Goal: Information Seeking & Learning: Learn about a topic

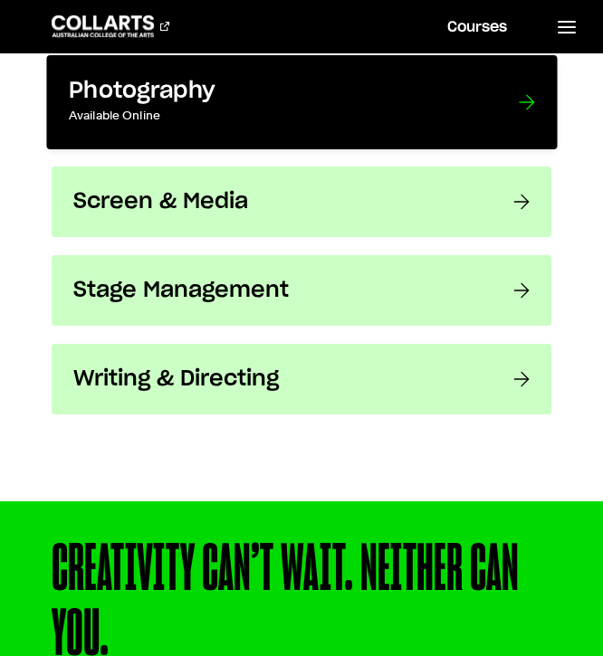
scroll to position [3329, 0]
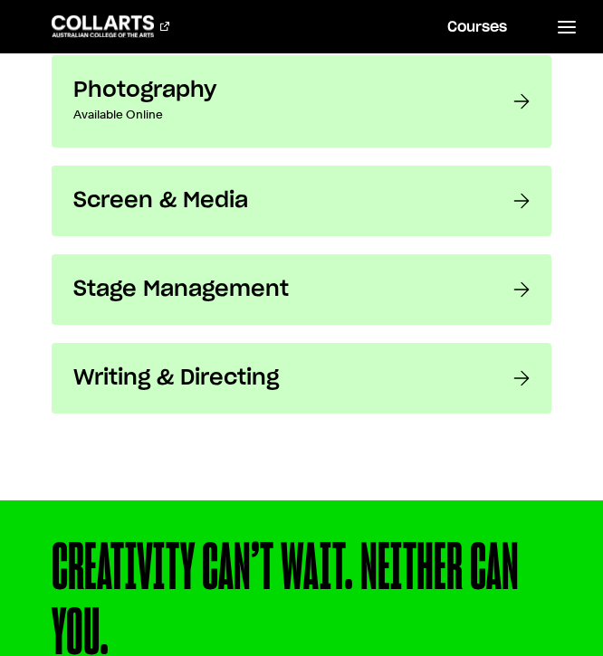
drag, startPoint x: 321, startPoint y: 374, endPoint x: 622, endPoint y: 339, distance: 302.4
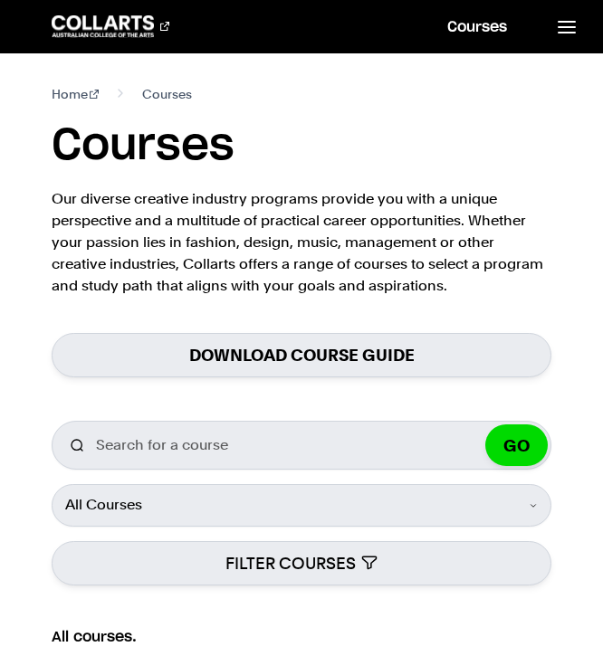
scroll to position [0, 0]
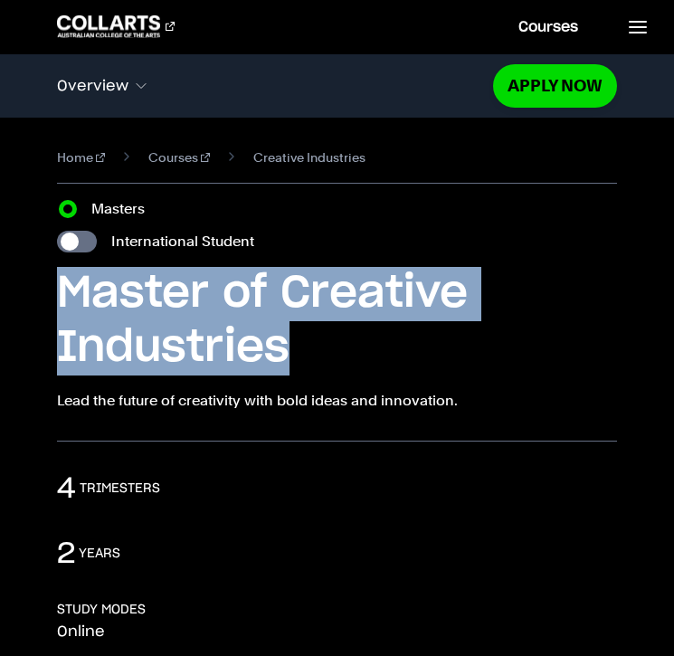
drag, startPoint x: 49, startPoint y: 274, endPoint x: 299, endPoint y: 353, distance: 261.9
click at [299, 353] on div "Home Courses Creative Industries Course variant Masters International Student M…" at bounding box center [337, 280] width 674 height 324
copy h1 "Master of Creative Industries"
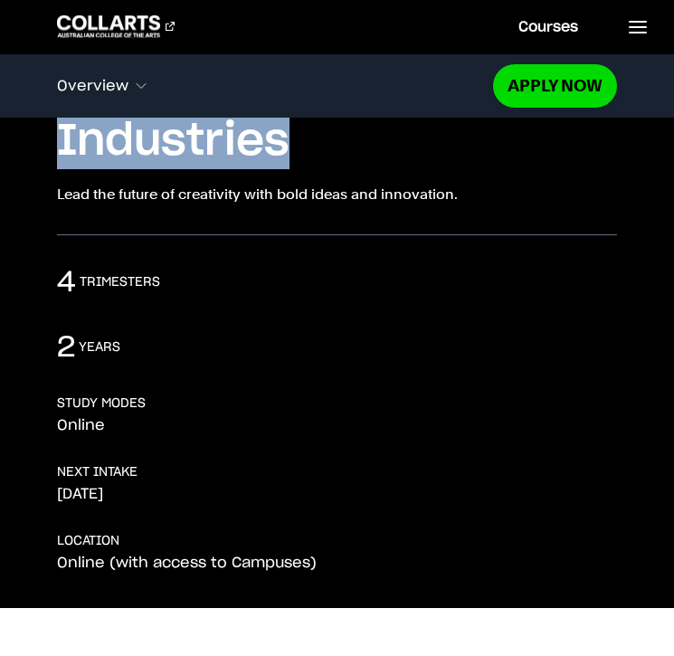
scroll to position [213, 0]
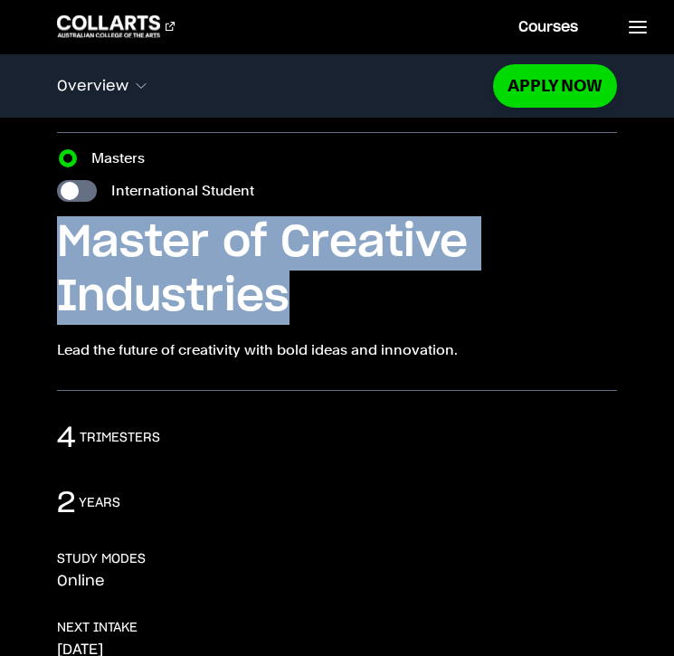
click at [164, 426] on div "4 Trimesters" at bounding box center [336, 438] width 559 height 36
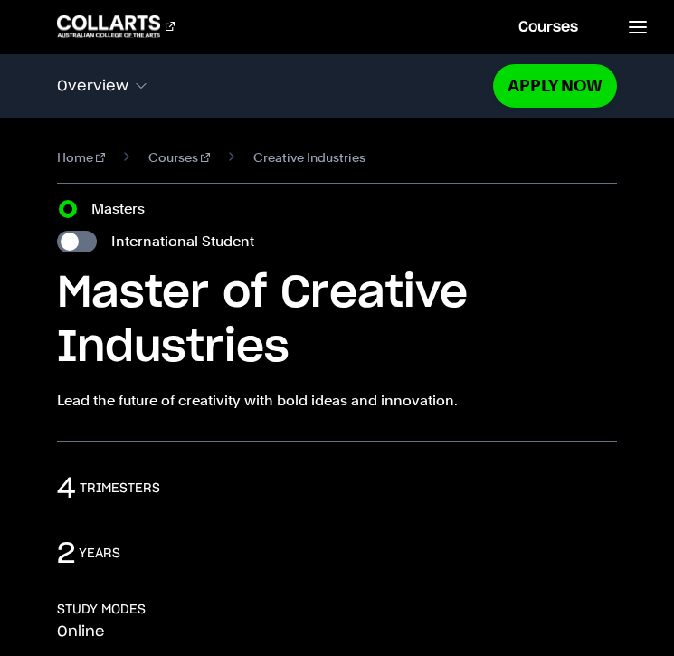
scroll to position [0, 0]
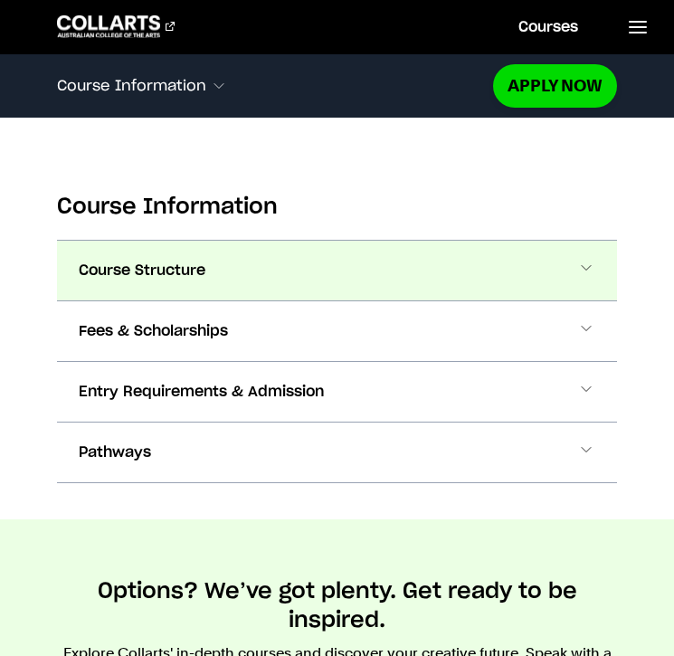
click at [213, 282] on button "Course Structure" at bounding box center [336, 271] width 559 height 60
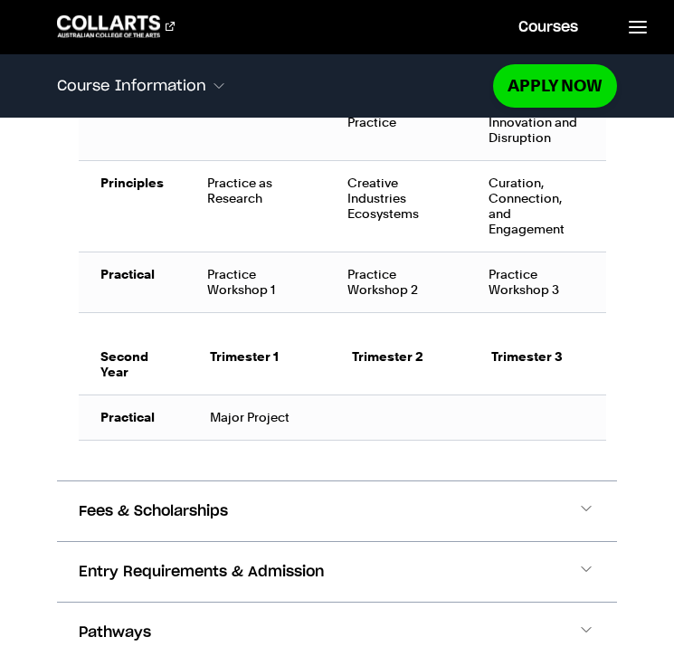
scroll to position [1878, 0]
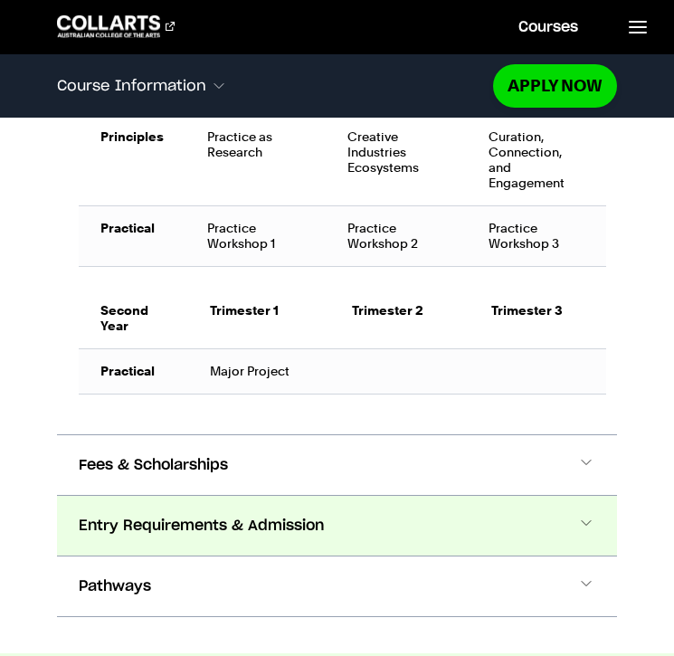
click at [224, 506] on button "Entry Requirements & Admission" at bounding box center [336, 526] width 559 height 60
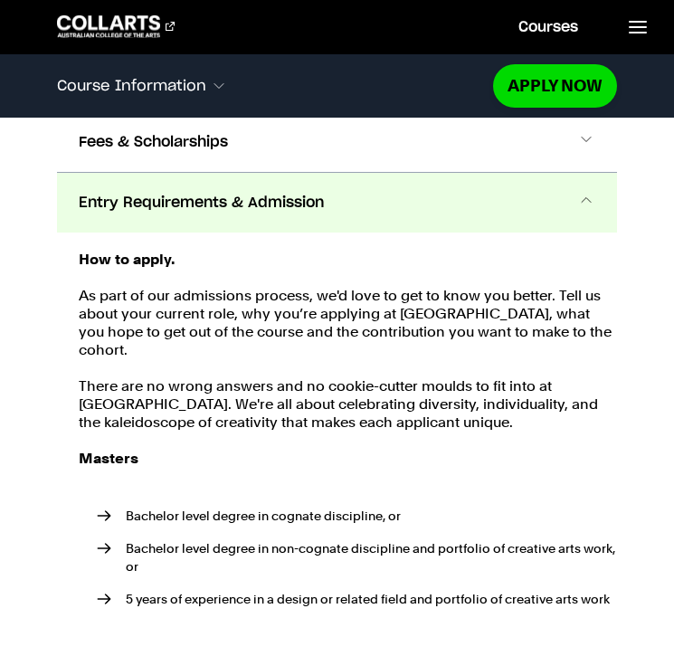
scroll to position [2209, 0]
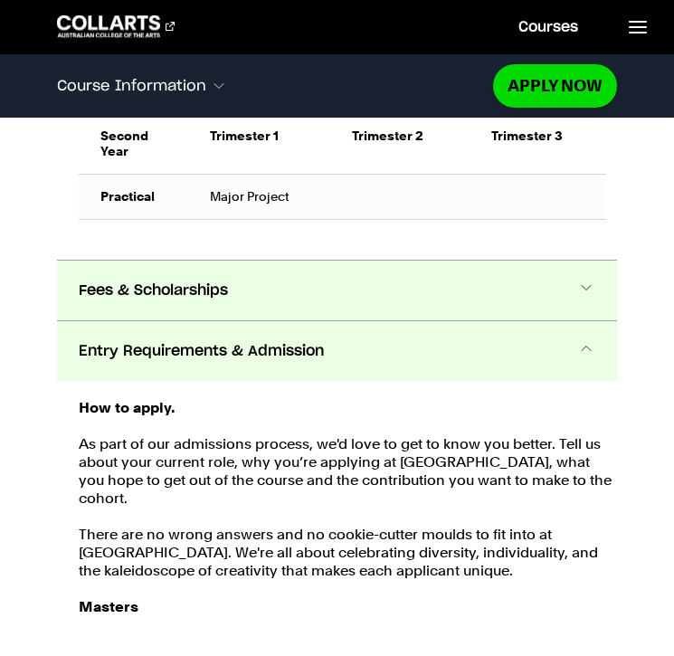
click at [202, 287] on span "Fees & Scholarships" at bounding box center [153, 291] width 149 height 22
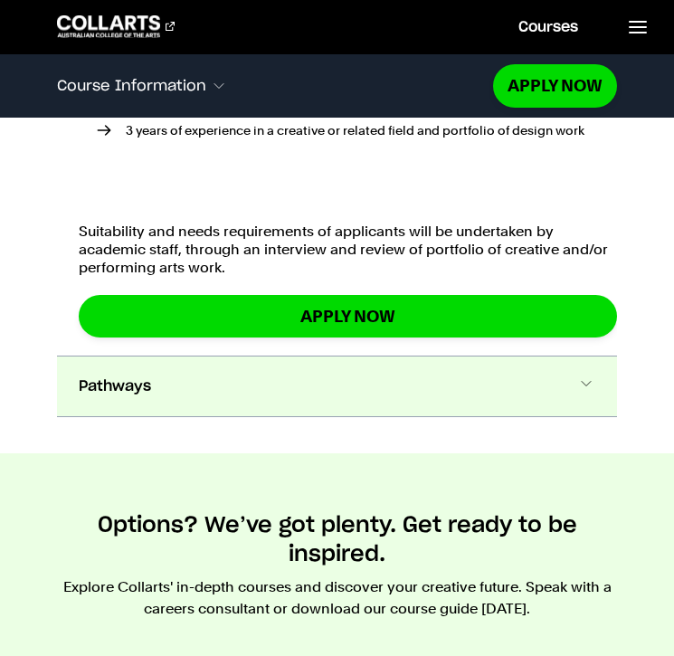
click at [252, 376] on button "Pathways" at bounding box center [336, 387] width 559 height 60
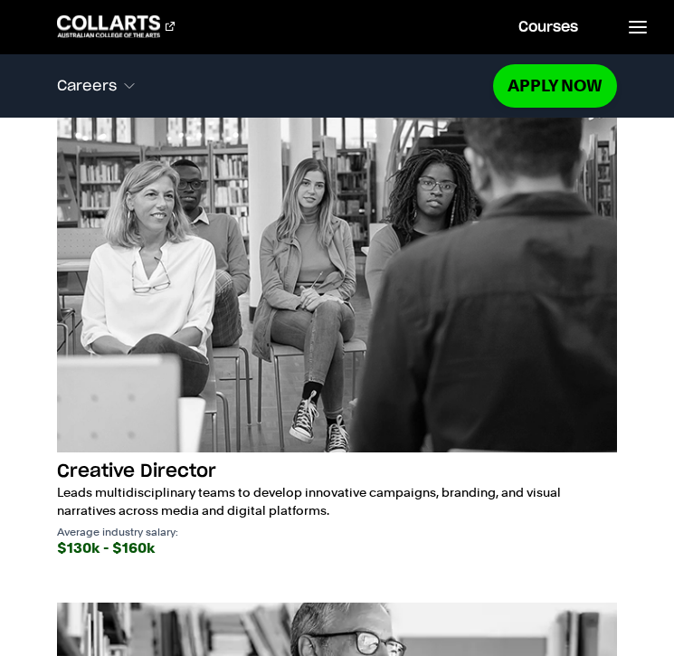
scroll to position [7540, 0]
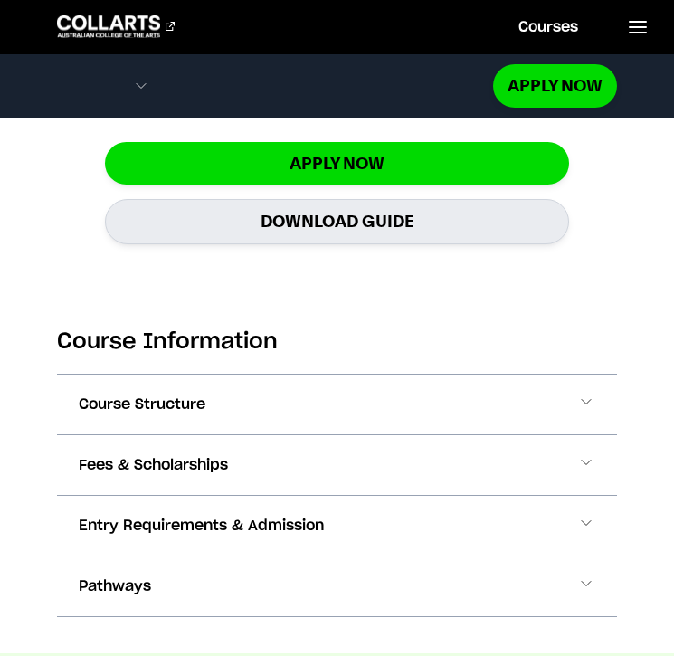
scroll to position [1702, 0]
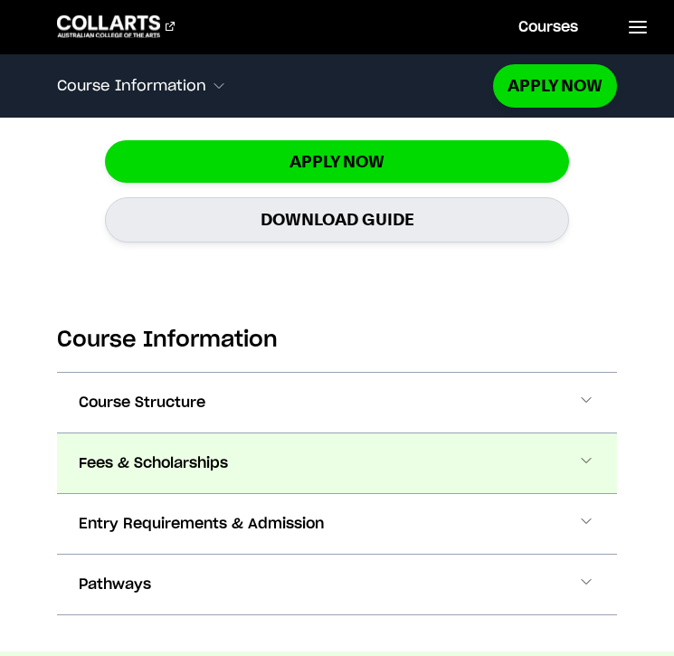
click at [208, 453] on span "Fees & Scholarships" at bounding box center [153, 464] width 149 height 22
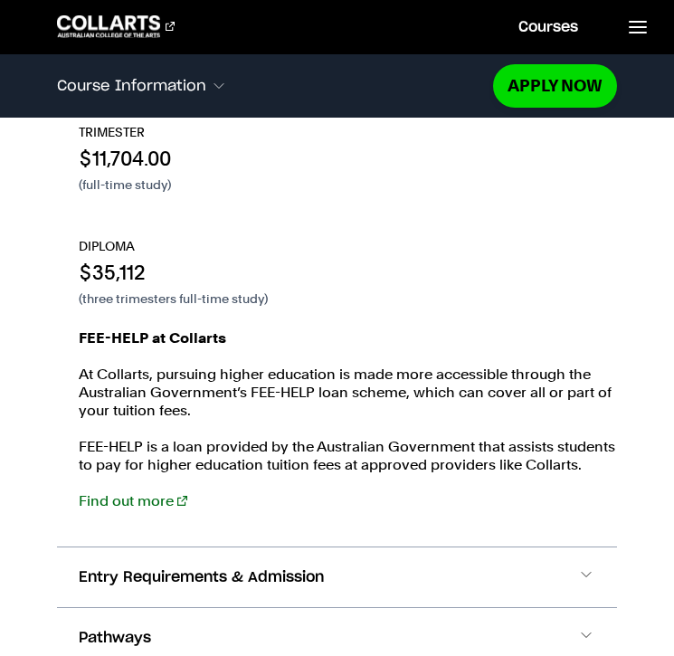
scroll to position [2281, 0]
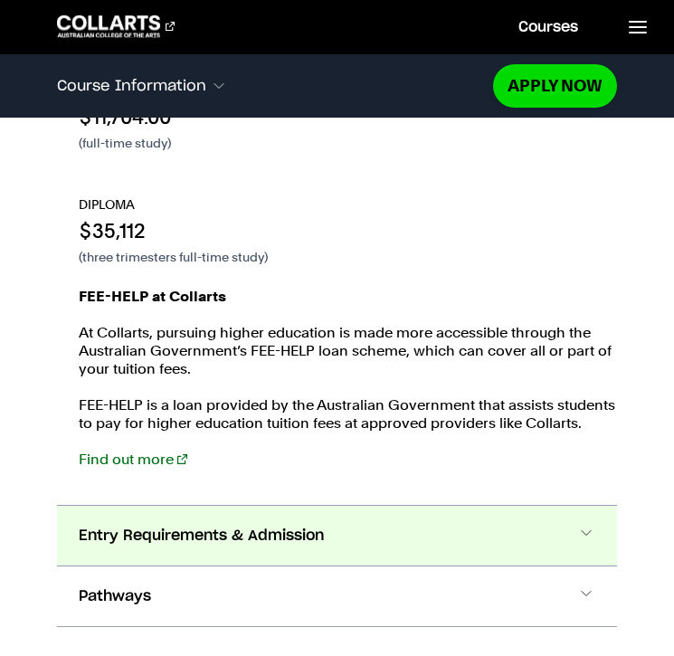
click at [207, 506] on button "Entry Requirements & Admission" at bounding box center [336, 536] width 559 height 60
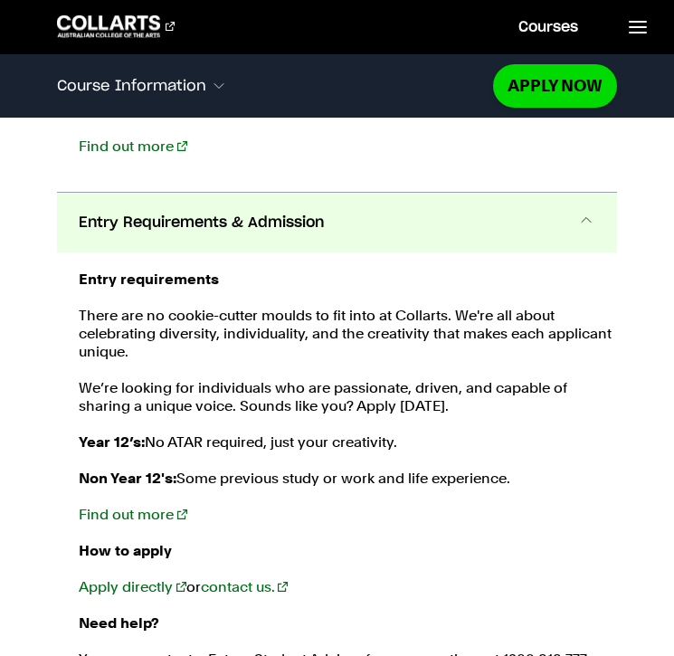
scroll to position [2601, 0]
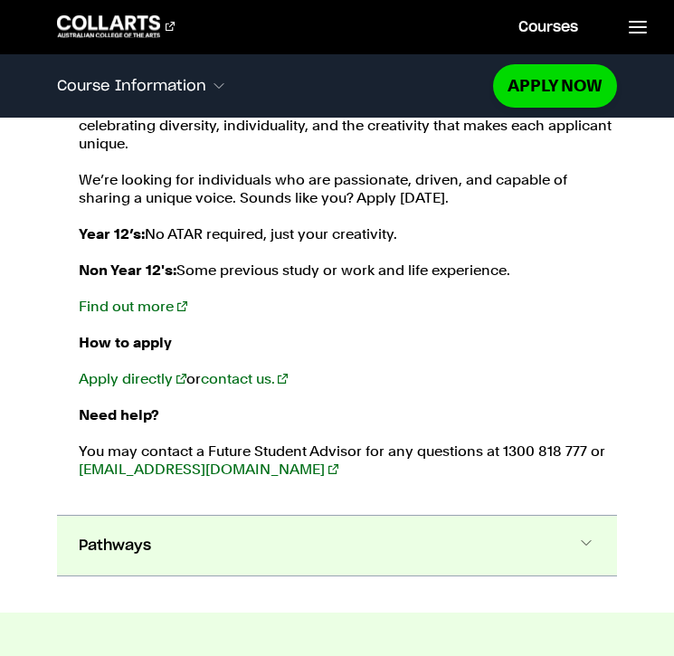
click at [192, 522] on button "Pathways" at bounding box center [336, 546] width 559 height 60
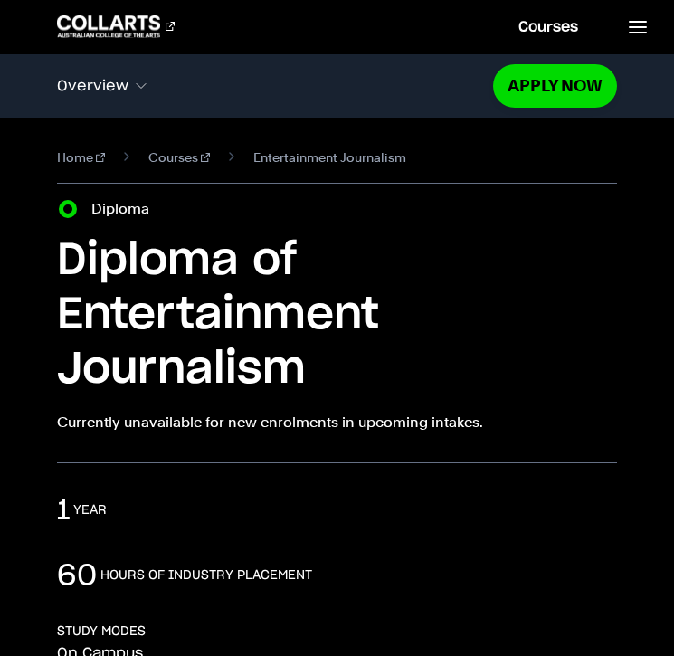
scroll to position [0, 0]
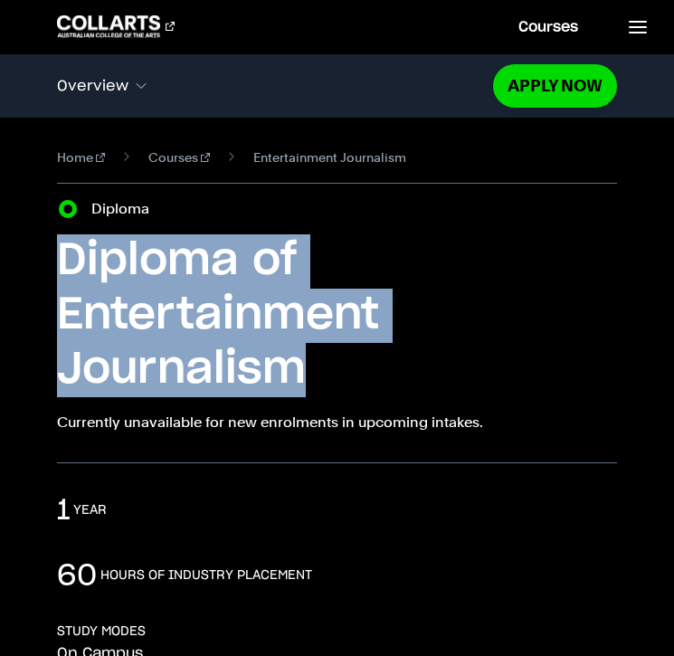
drag, startPoint x: 47, startPoint y: 248, endPoint x: 310, endPoint y: 350, distance: 281.7
click at [310, 350] on div "Home Courses Entertainment Journalism Course variant Diploma Diploma of Enterta…" at bounding box center [337, 291] width 674 height 346
copy h1 "Diploma of Entertainment Journalism"
click at [412, 372] on h1 "Diploma of Entertainment Journalism" at bounding box center [336, 315] width 559 height 163
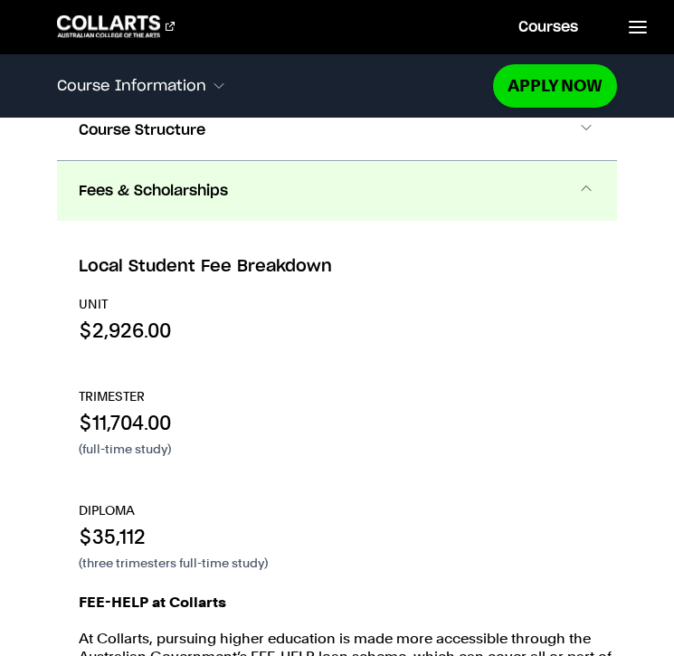
scroll to position [2042, 0]
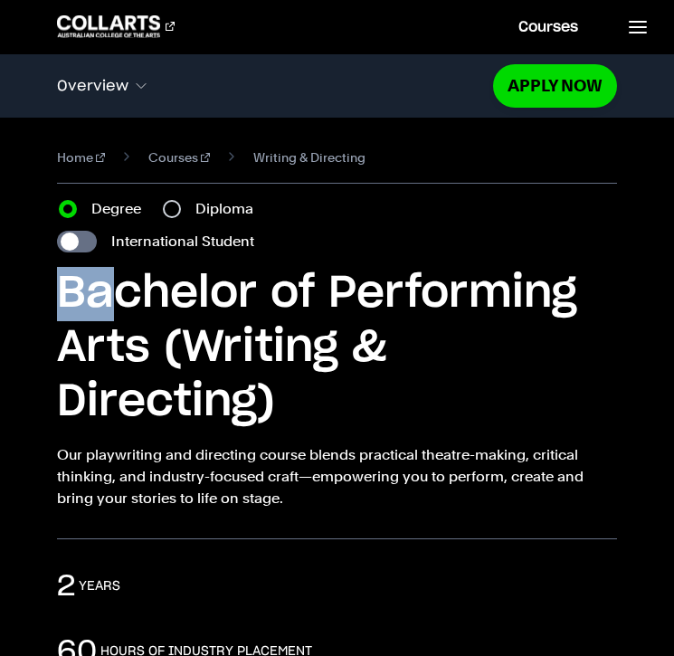
drag, startPoint x: 67, startPoint y: 288, endPoint x: 105, endPoint y: 291, distance: 38.2
click at [105, 291] on h1 "Bachelor of Performing Arts (Writing & Directing)" at bounding box center [336, 348] width 559 height 163
click at [458, 291] on h1 "Bachelor of Performing Arts (Writing & Directing)" at bounding box center [336, 348] width 559 height 163
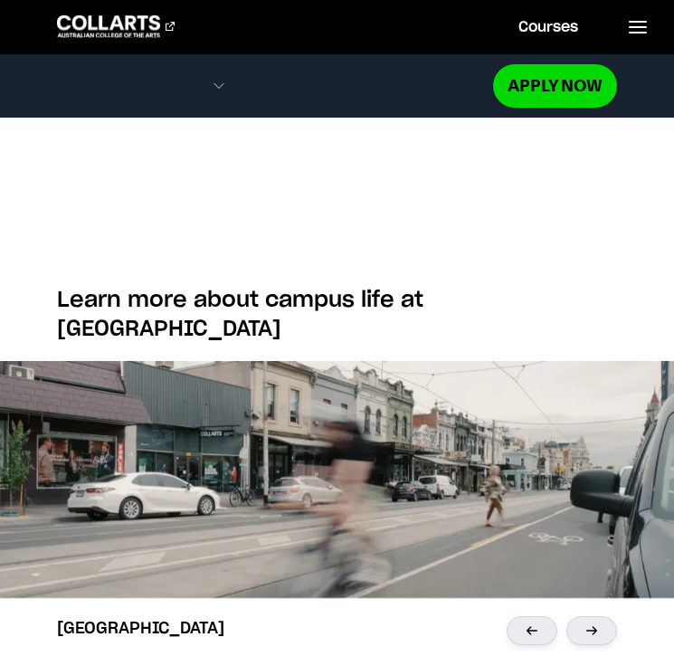
scroll to position [4325, 0]
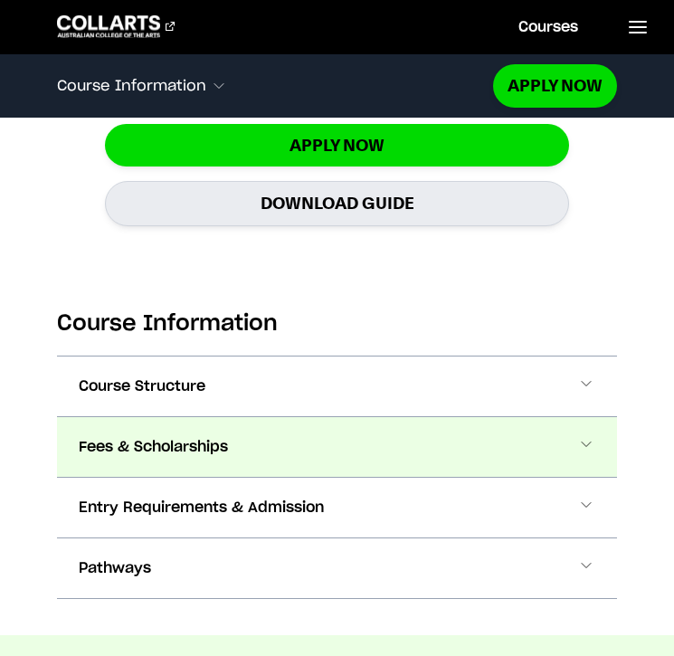
click at [263, 417] on button "Fees & Scholarships" at bounding box center [336, 447] width 559 height 60
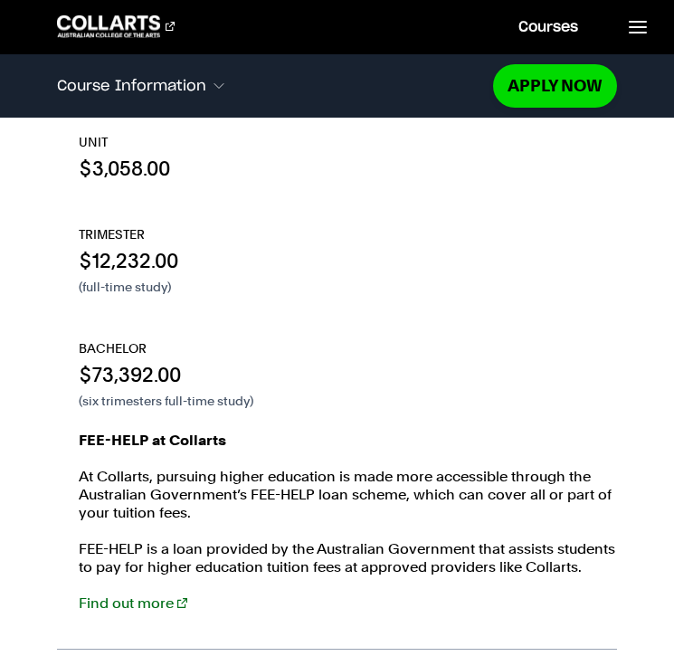
scroll to position [2344, 0]
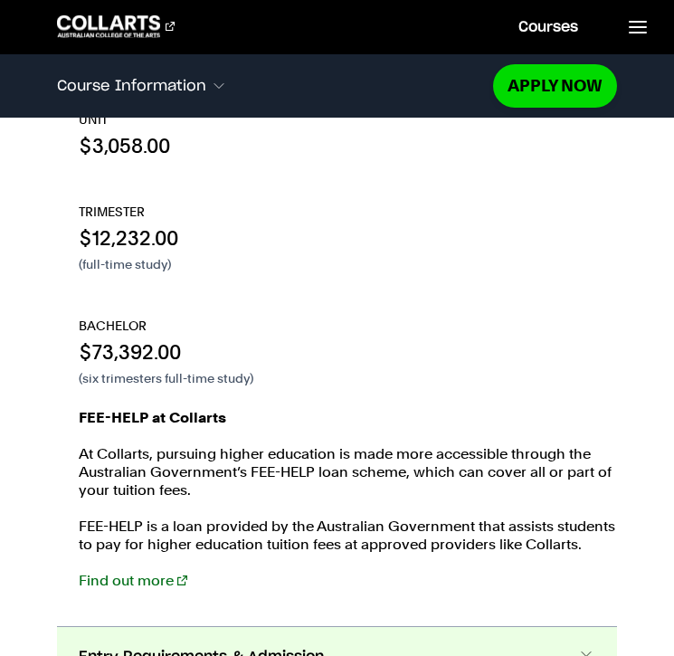
click at [110, 627] on button "Entry Requirements & Admission" at bounding box center [336, 657] width 559 height 60
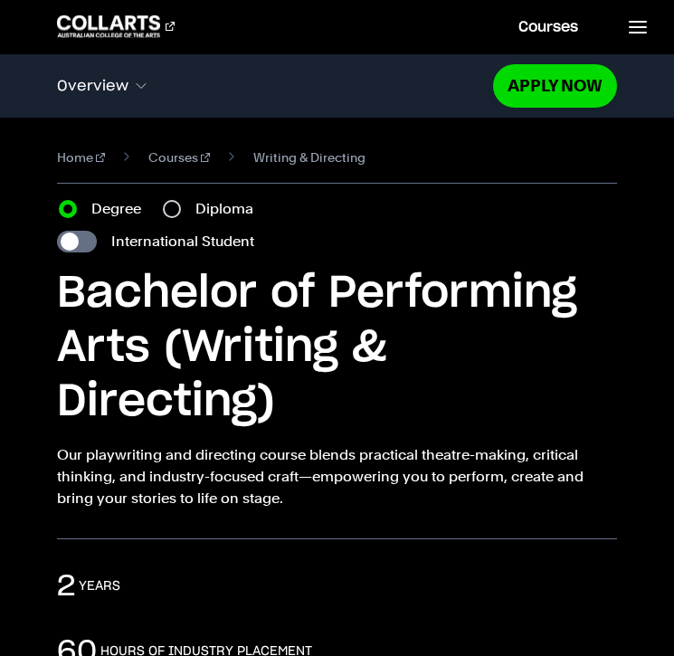
scroll to position [0, 0]
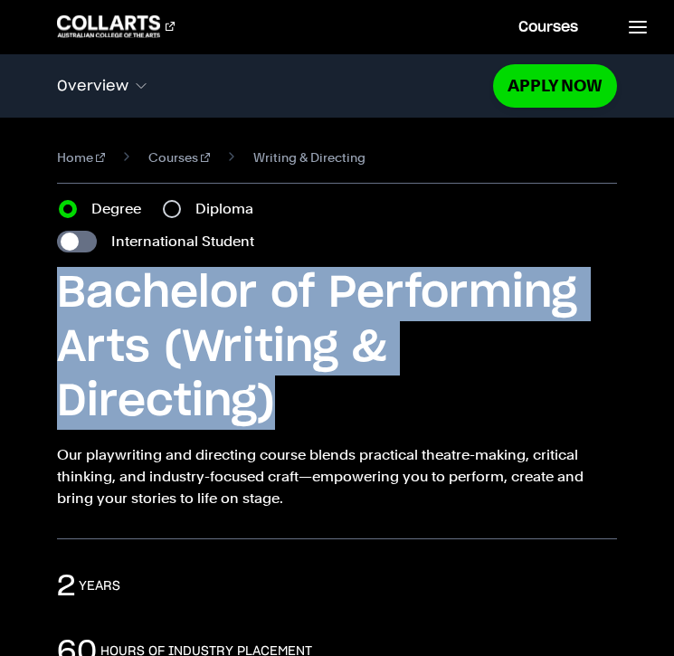
drag, startPoint x: 52, startPoint y: 279, endPoint x: 647, endPoint y: 348, distance: 599.6
click at [647, 348] on div "Home Courses Writing & Directing Course variant Degree Diploma International St…" at bounding box center [337, 329] width 674 height 422
click at [182, 211] on div "Diploma" at bounding box center [213, 209] width 101 height 22
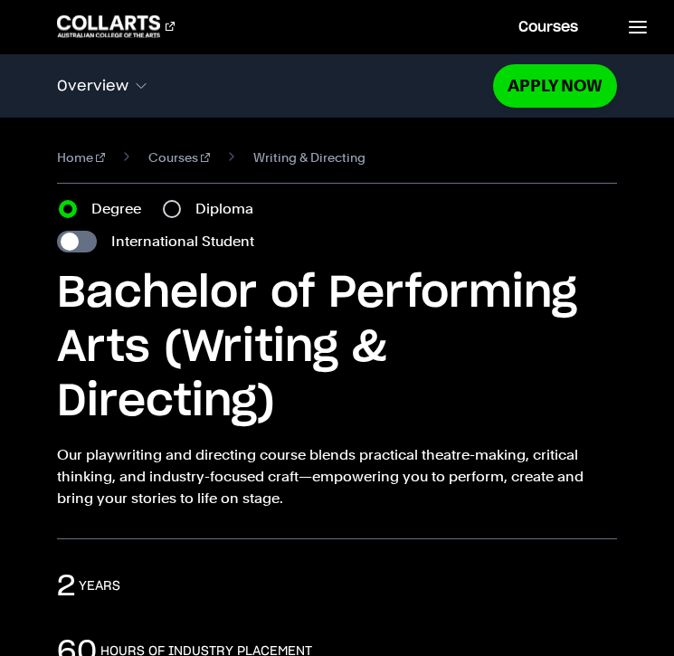
click at [174, 211] on input "Diploma" at bounding box center [172, 209] width 18 height 18
radio input "true"
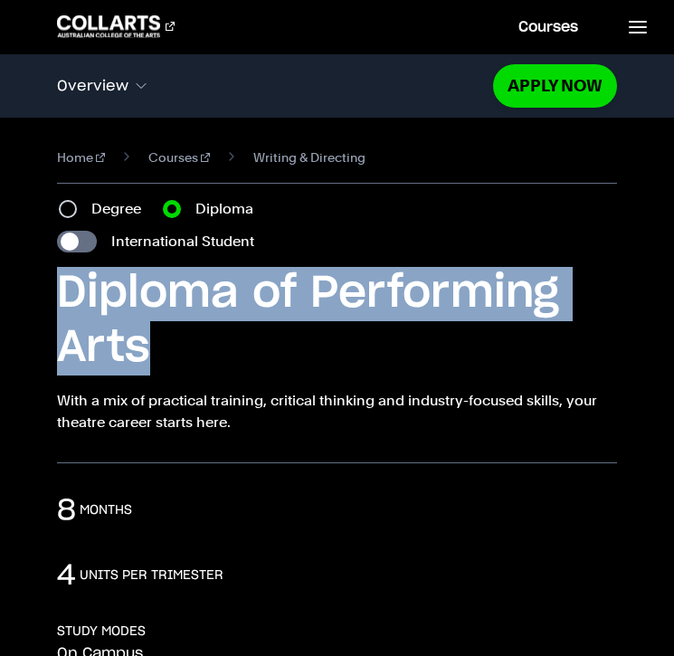
drag, startPoint x: 59, startPoint y: 281, endPoint x: 156, endPoint y: 348, distance: 117.7
click at [157, 349] on h1 "Diploma of Performing Arts" at bounding box center [336, 321] width 559 height 109
copy h1 "Diploma of Performing Arts"
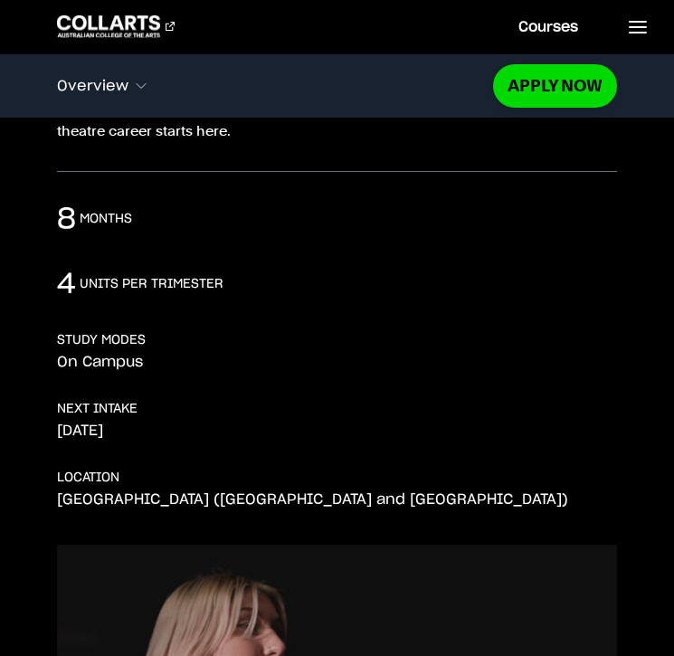
click at [206, 438] on div "NEXT INTAKE [DATE]" at bounding box center [336, 420] width 559 height 40
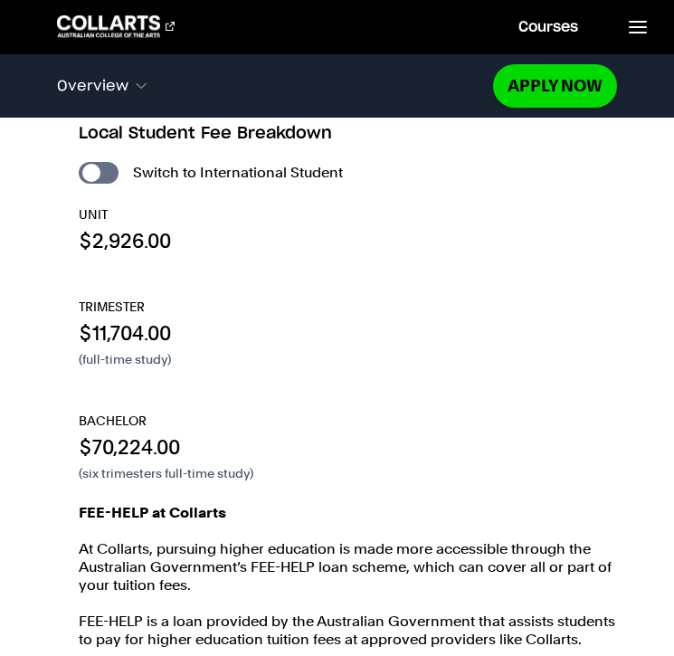
scroll to position [2163, 0]
